Goal: Task Accomplishment & Management: Complete application form

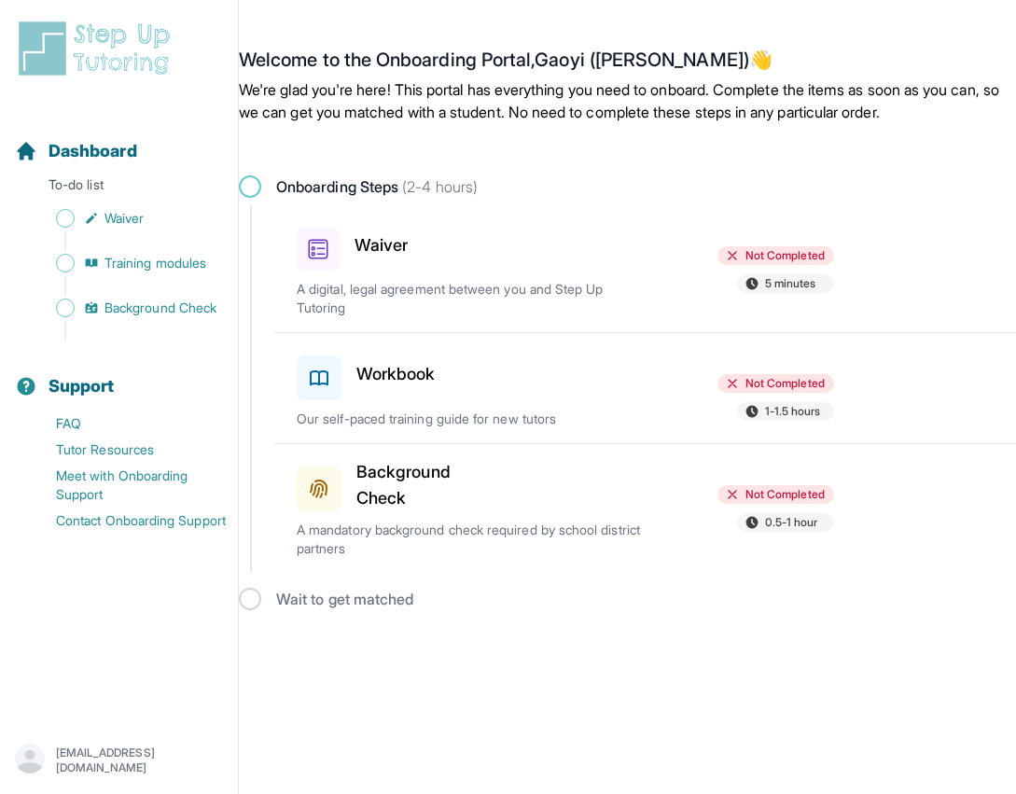
click at [323, 252] on icon at bounding box center [318, 249] width 21 height 21
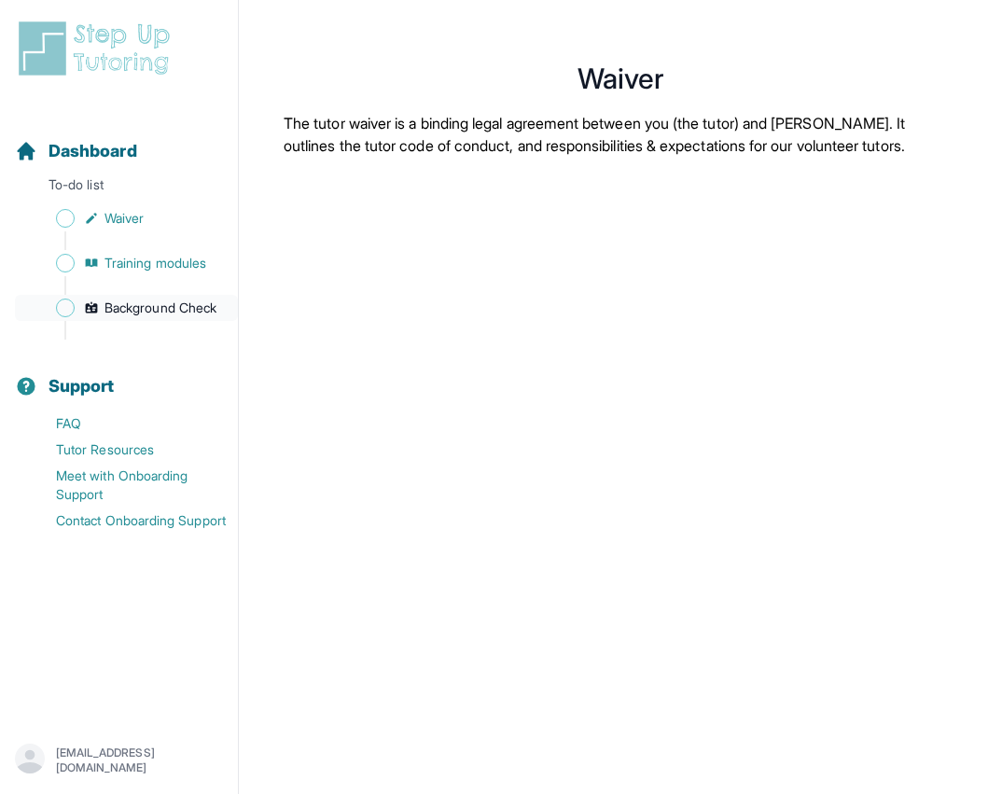
click at [156, 296] on link "Background Check" at bounding box center [126, 308] width 223 height 26
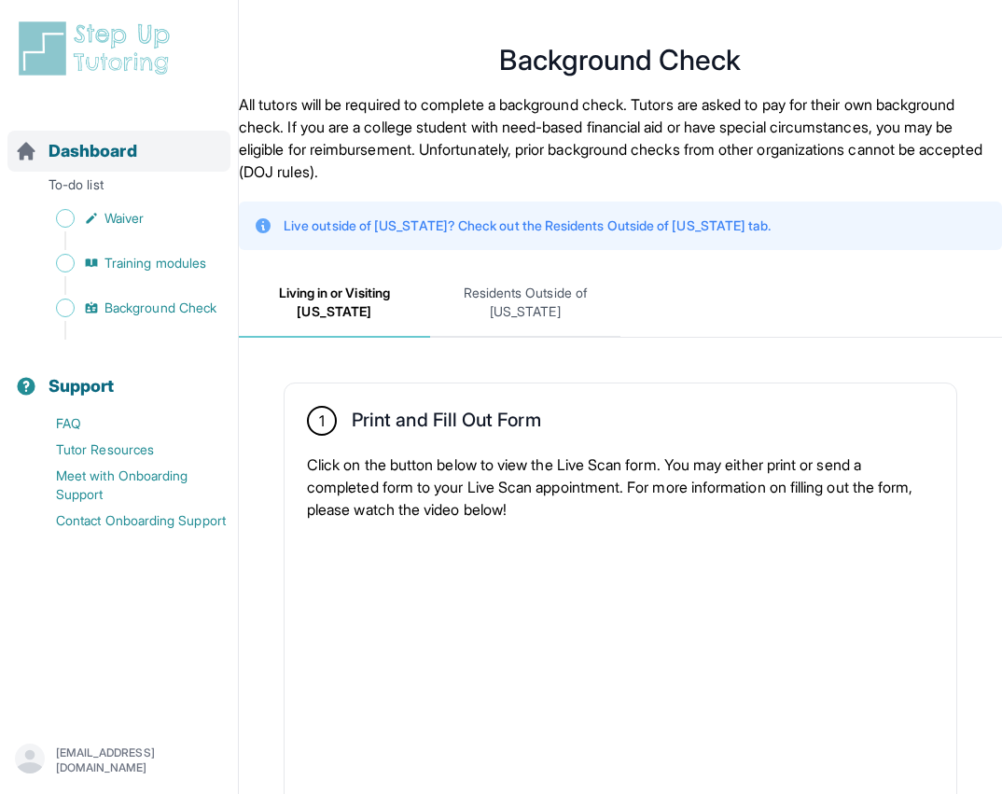
click at [111, 148] on span "Dashboard" at bounding box center [92, 151] width 89 height 26
